Goal: Information Seeking & Learning: Understand process/instructions

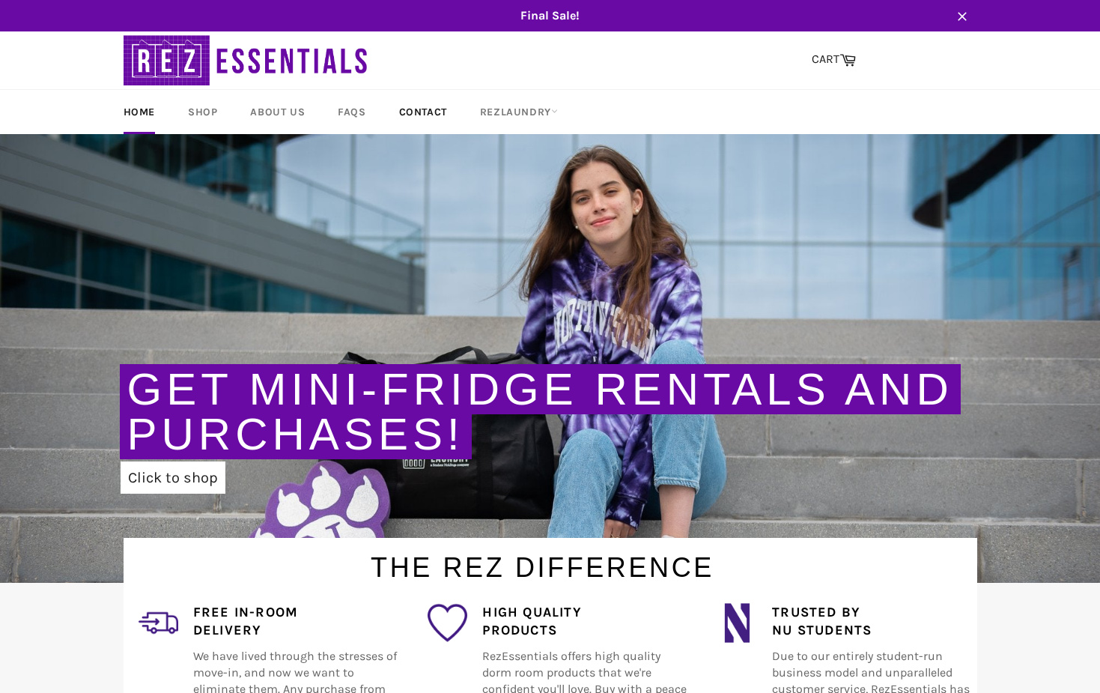
click at [405, 109] on link "Contact" at bounding box center [423, 112] width 78 height 44
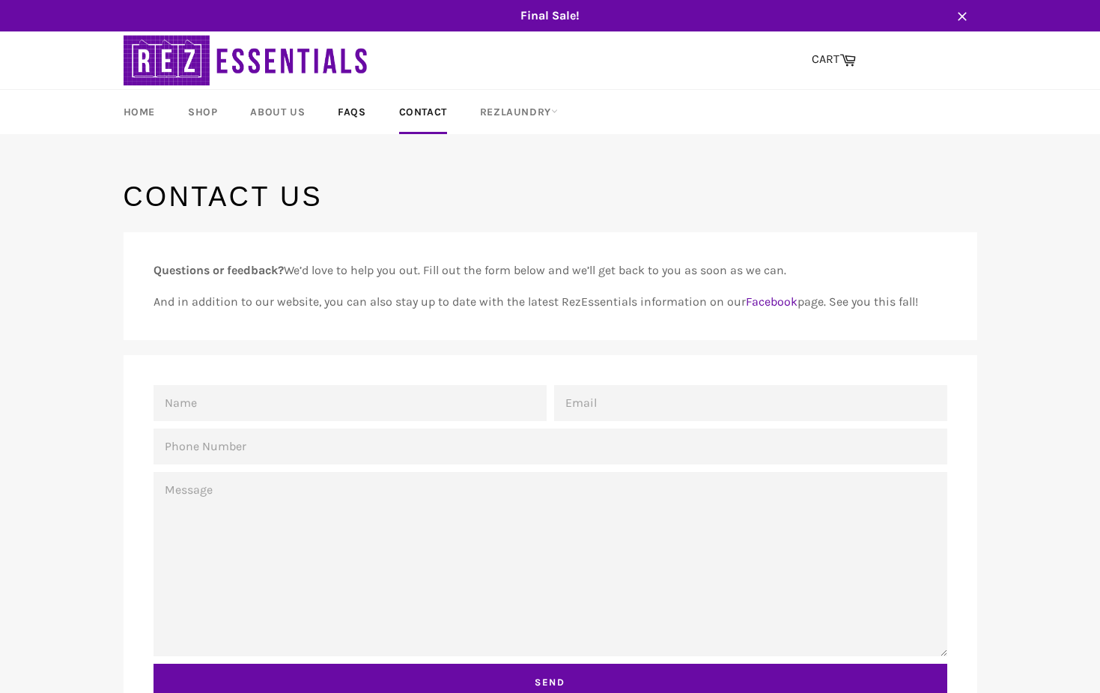
click at [349, 112] on link "FAQs" at bounding box center [352, 112] width 58 height 44
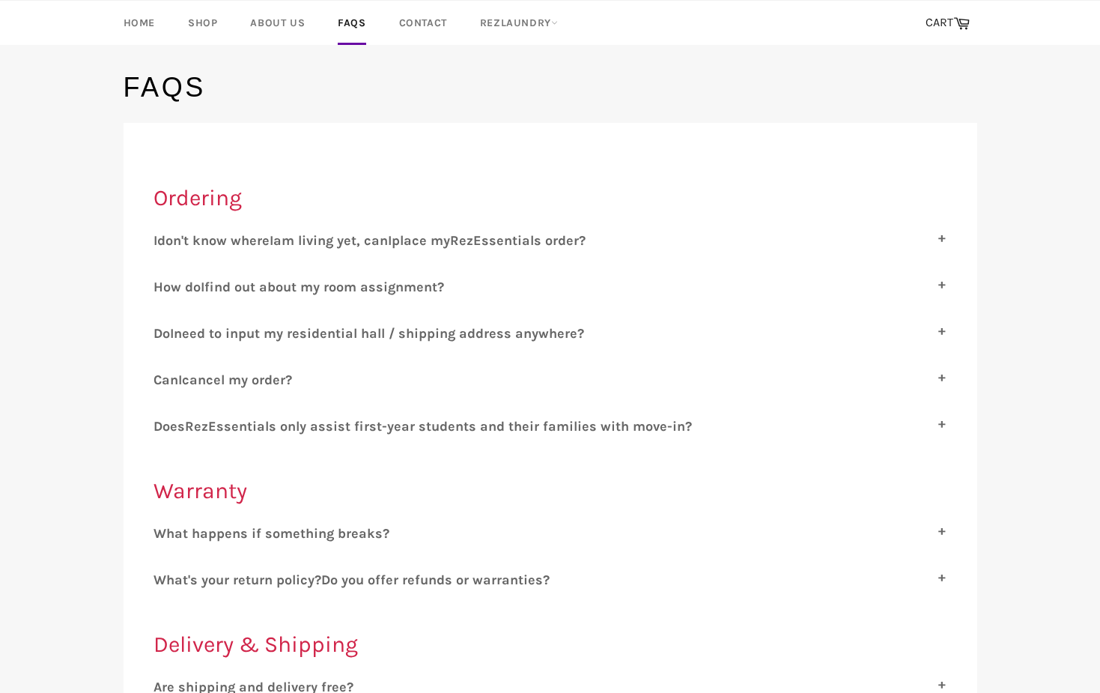
scroll to position [178, 0]
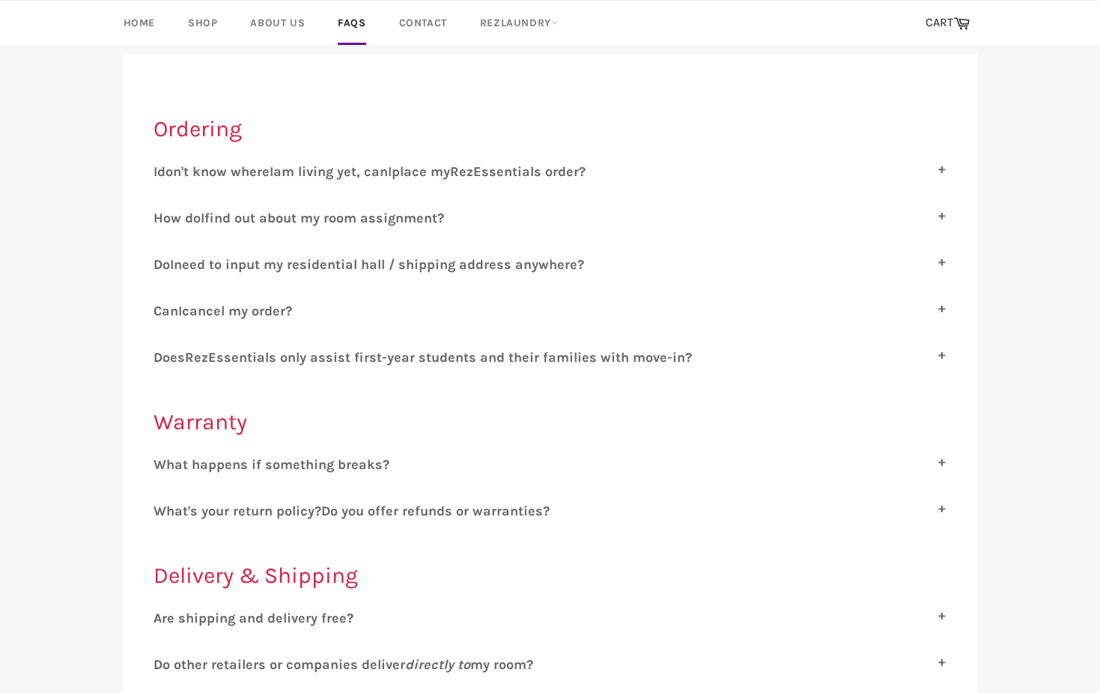
click at [281, 312] on span "cancel my order?" at bounding box center [237, 311] width 110 height 16
click at [163, 312] on input "C an I cancel my order?" at bounding box center [159, 308] width 10 height 10
checkbox input "true"
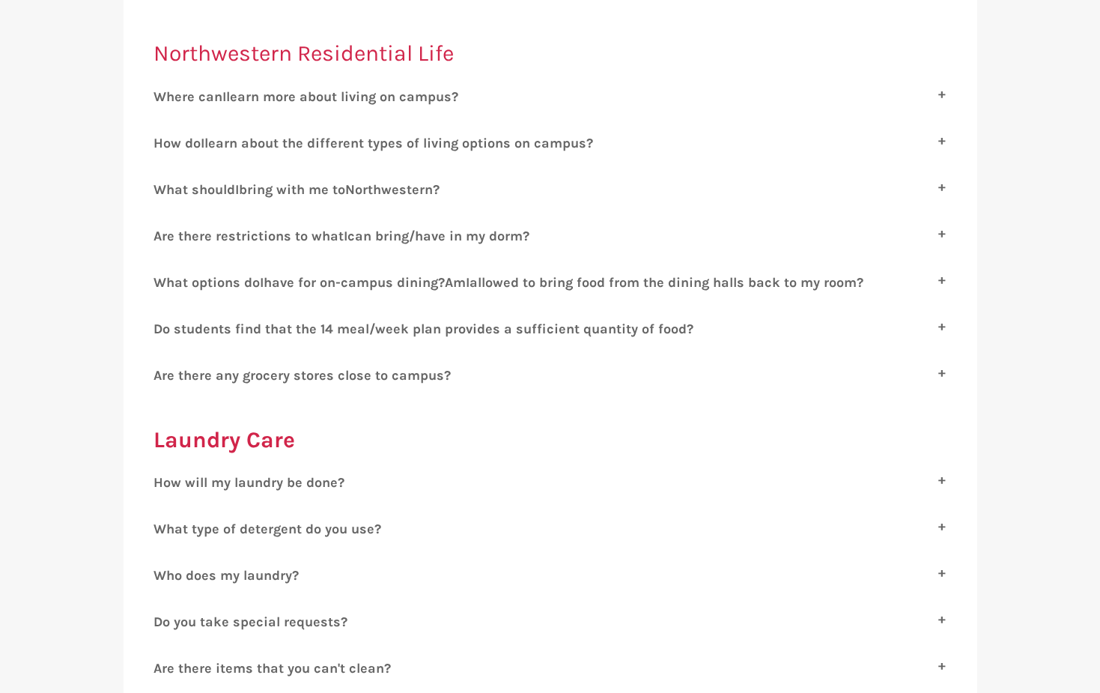
scroll to position [0, 0]
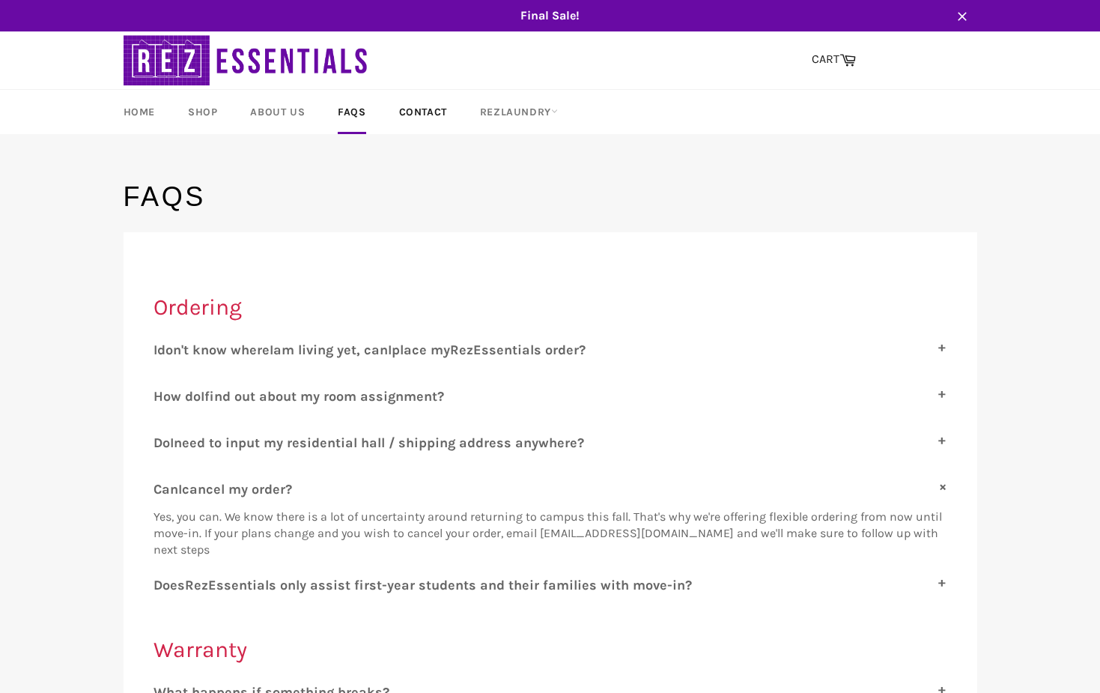
click at [425, 108] on link "Contact" at bounding box center [423, 112] width 78 height 44
